Goal: Find specific page/section: Find specific page/section

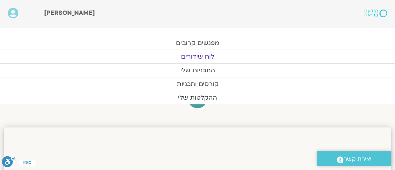
click at [195, 53] on link "לוח שידורים" at bounding box center [197, 56] width 395 height 13
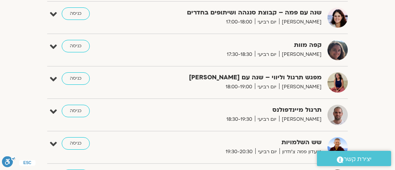
scroll to position [468, 0]
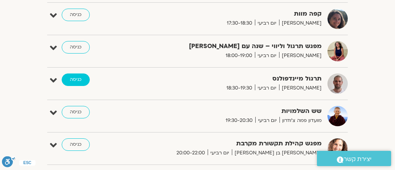
click at [72, 77] on link "כניסה" at bounding box center [76, 79] width 28 height 12
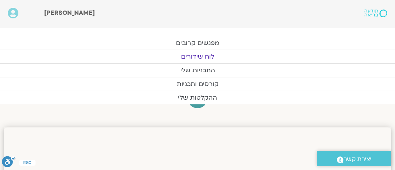
click at [192, 52] on link "לוח שידורים" at bounding box center [197, 56] width 395 height 13
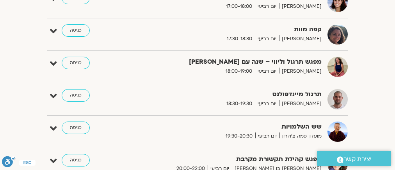
scroll to position [499, 0]
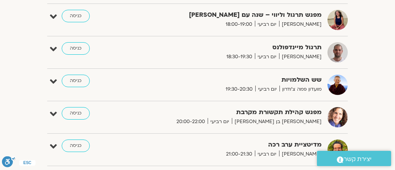
click at [335, 51] on img at bounding box center [337, 52] width 20 height 20
click at [76, 45] on link "כניסה" at bounding box center [76, 48] width 28 height 12
